Goal: Book appointment/travel/reservation

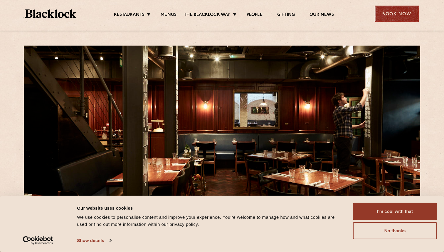
click at [396, 15] on div "Book Now" at bounding box center [397, 14] width 44 height 16
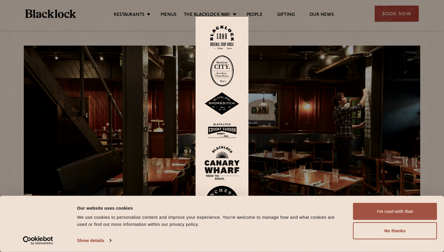
click at [389, 211] on button "I'm cool with that" at bounding box center [395, 211] width 84 height 17
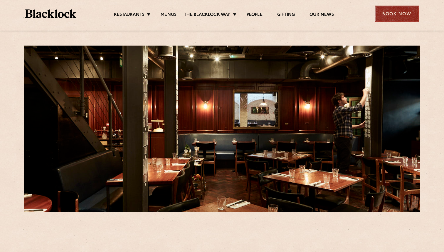
click at [402, 12] on div "Book Now" at bounding box center [397, 14] width 44 height 16
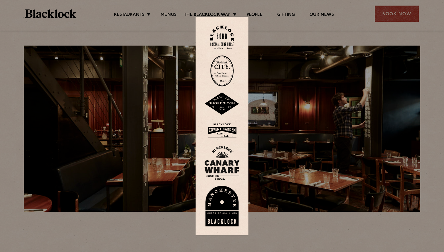
click at [392, 18] on div at bounding box center [222, 126] width 444 height 252
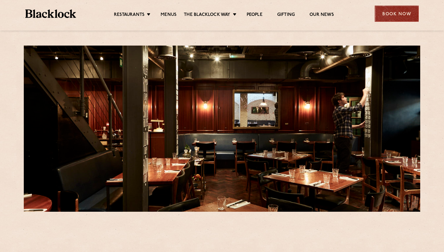
click at [386, 12] on div "Book Now" at bounding box center [397, 14] width 44 height 16
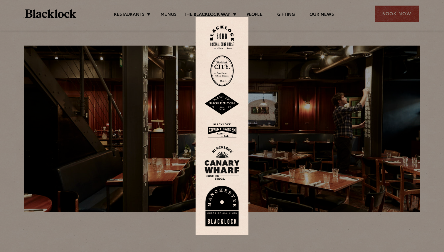
click at [353, 32] on div at bounding box center [222, 126] width 444 height 252
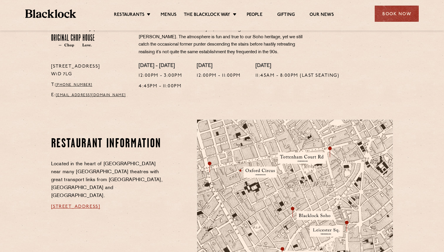
scroll to position [237, 0]
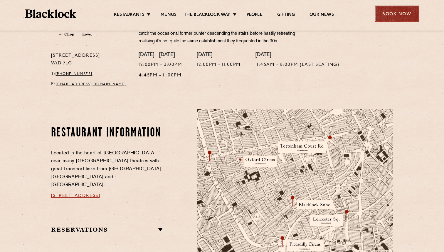
click at [394, 19] on div "Book Now" at bounding box center [397, 14] width 44 height 16
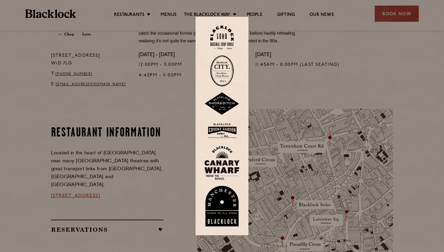
click at [218, 34] on img at bounding box center [222, 38] width 24 height 24
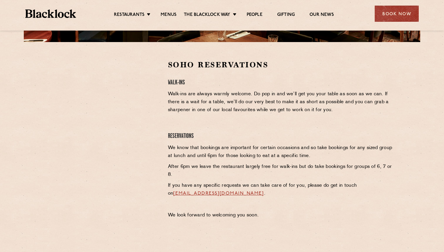
scroll to position [153, 0]
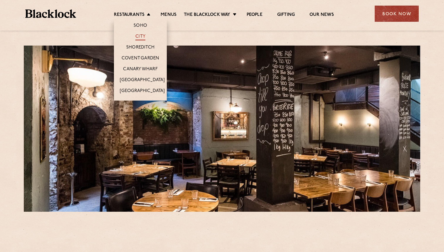
click at [140, 36] on link "City" at bounding box center [141, 37] width 10 height 6
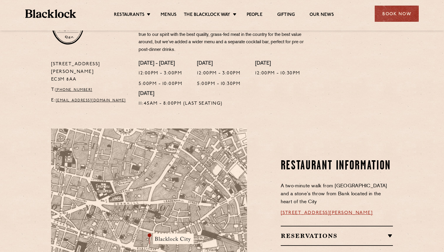
scroll to position [202, 0]
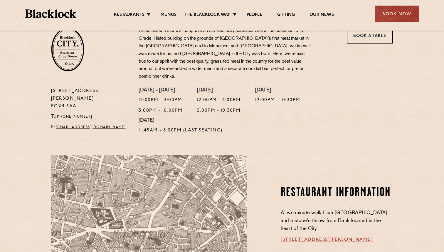
drag, startPoint x: 83, startPoint y: 90, endPoint x: 41, endPoint y: 84, distance: 43.1
click at [41, 84] on section "[STREET_ADDRESS][PERSON_NAME] T: [PHONE_NUMBER] E: [EMAIL_ADDRESS][DOMAIN_NAME]…" at bounding box center [222, 74] width 444 height 128
copy p "[STREET_ADDRESS][PERSON_NAME]"
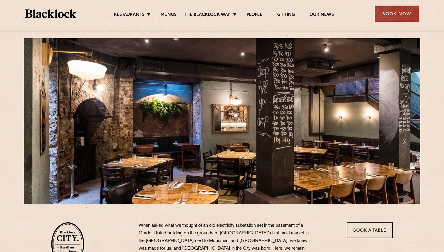
scroll to position [0, 0]
